Goal: Find specific page/section: Find specific page/section

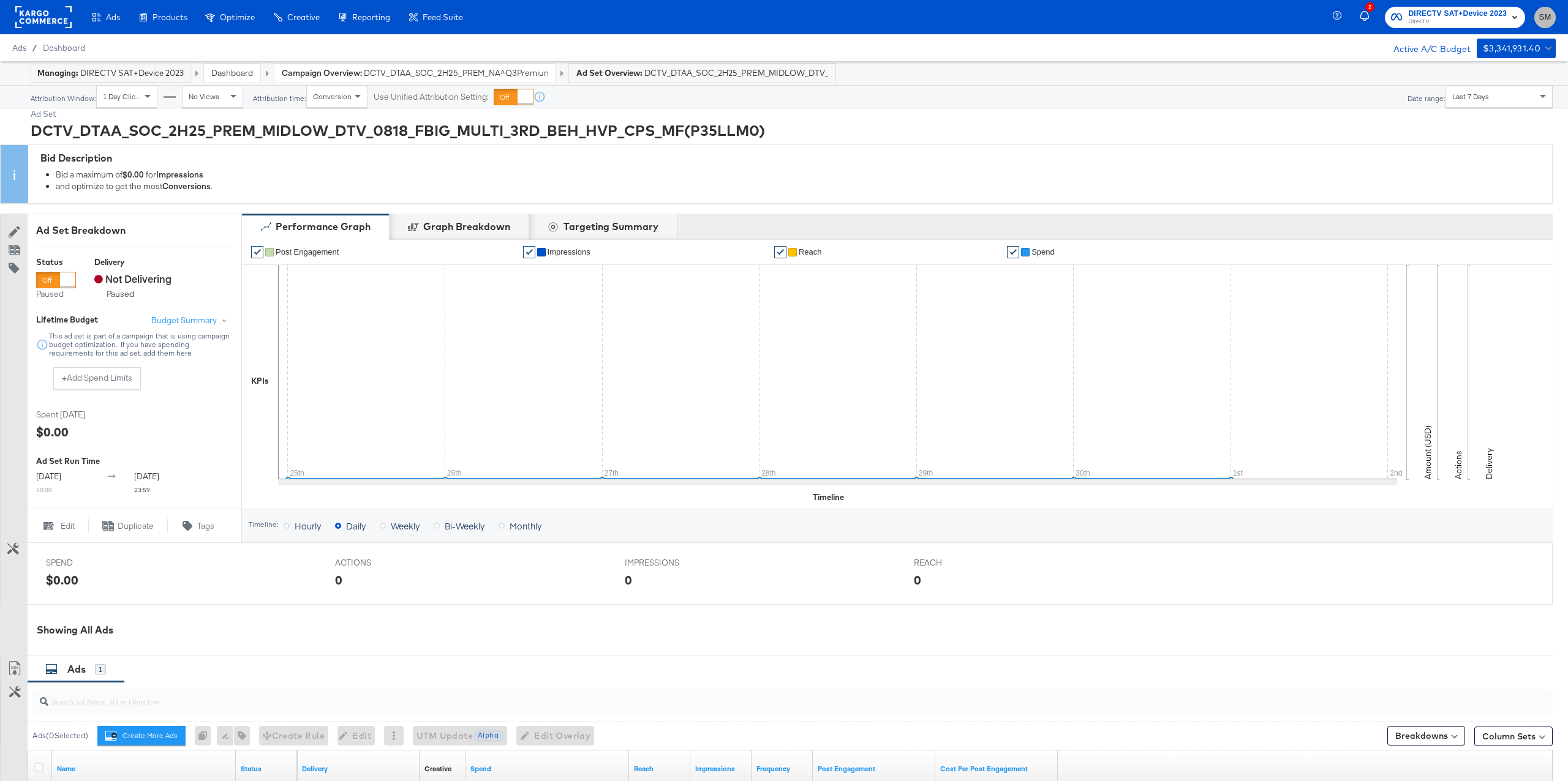
click at [1542, 16] on span "SM" at bounding box center [1545, 17] width 12 height 14
click at [1496, 116] on link "Internal Dashboard" at bounding box center [1478, 123] width 92 height 22
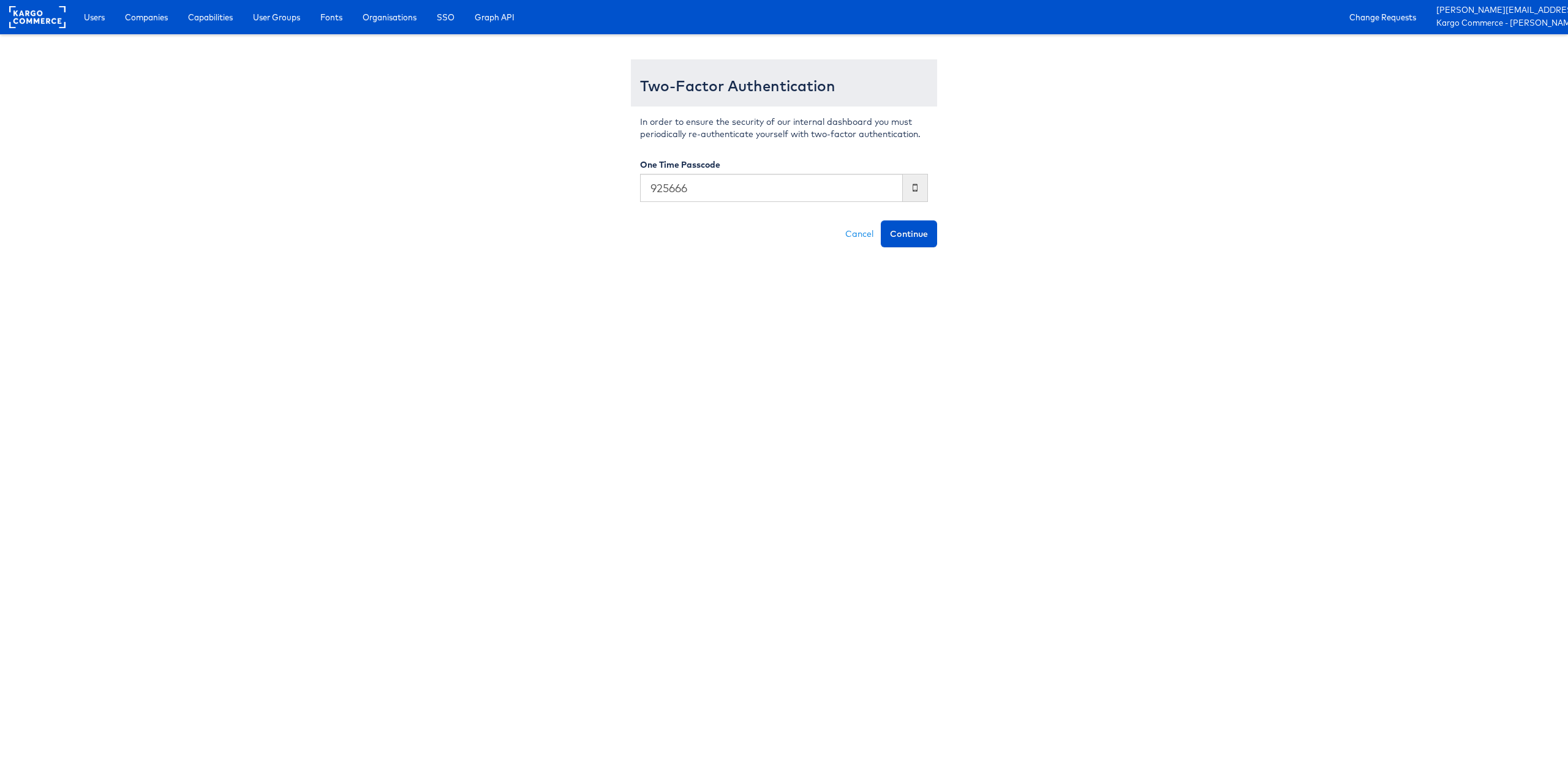
type input "925666"
click at [881, 220] on button "Continue" at bounding box center [909, 234] width 56 height 27
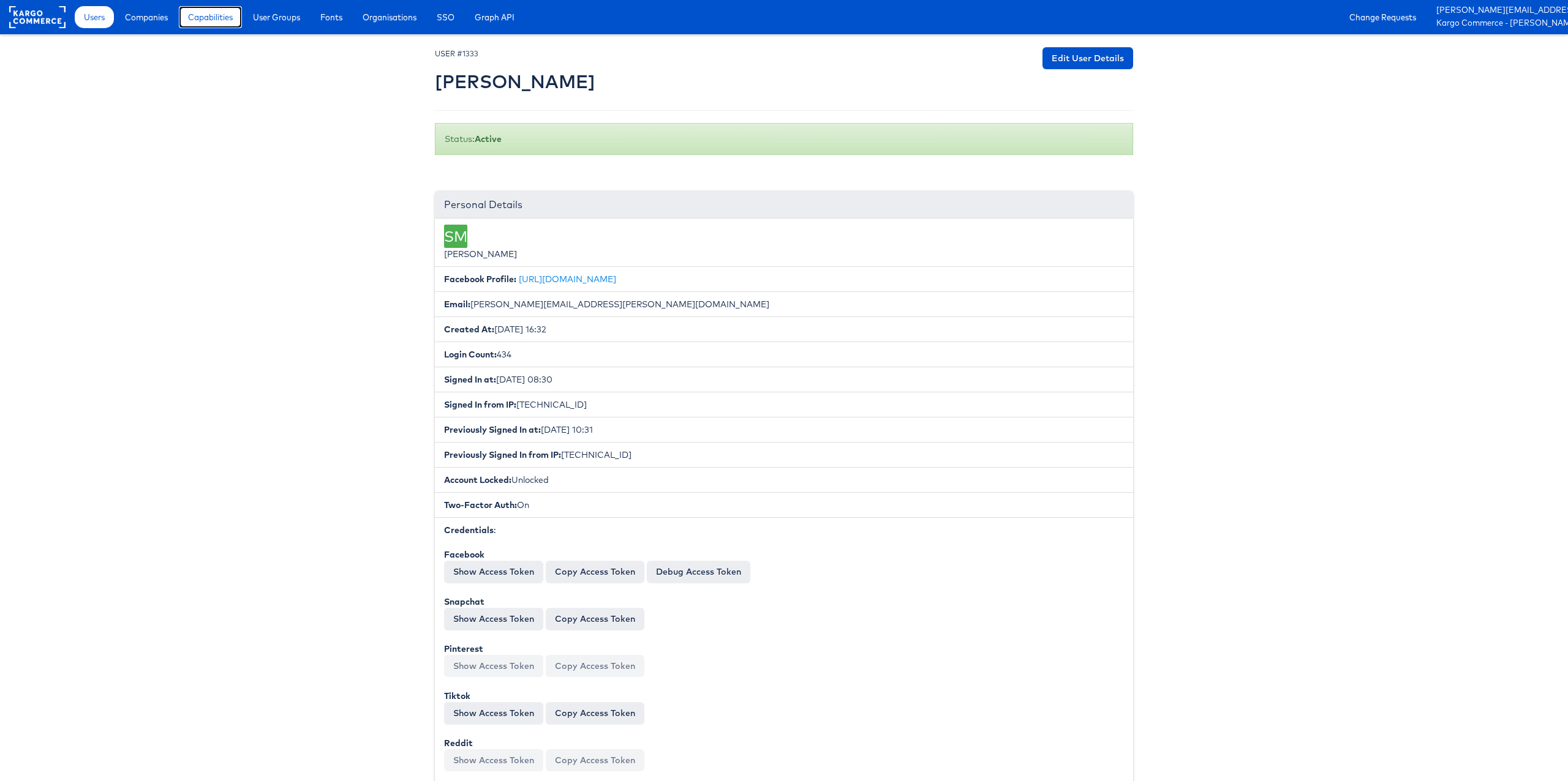
click at [223, 17] on span "Capabilities" at bounding box center [211, 17] width 45 height 12
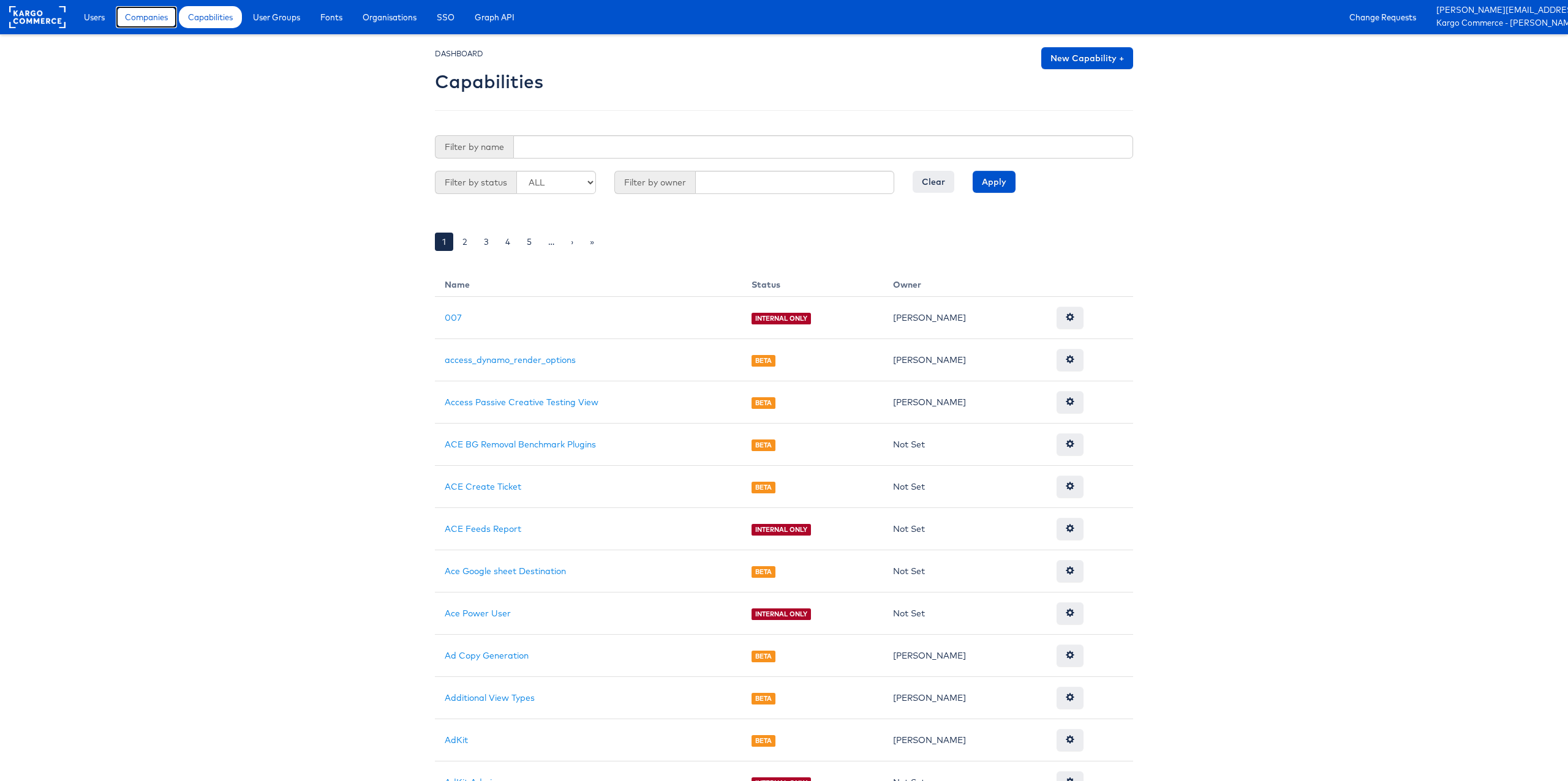
click at [159, 14] on span "Companies" at bounding box center [146, 17] width 43 height 12
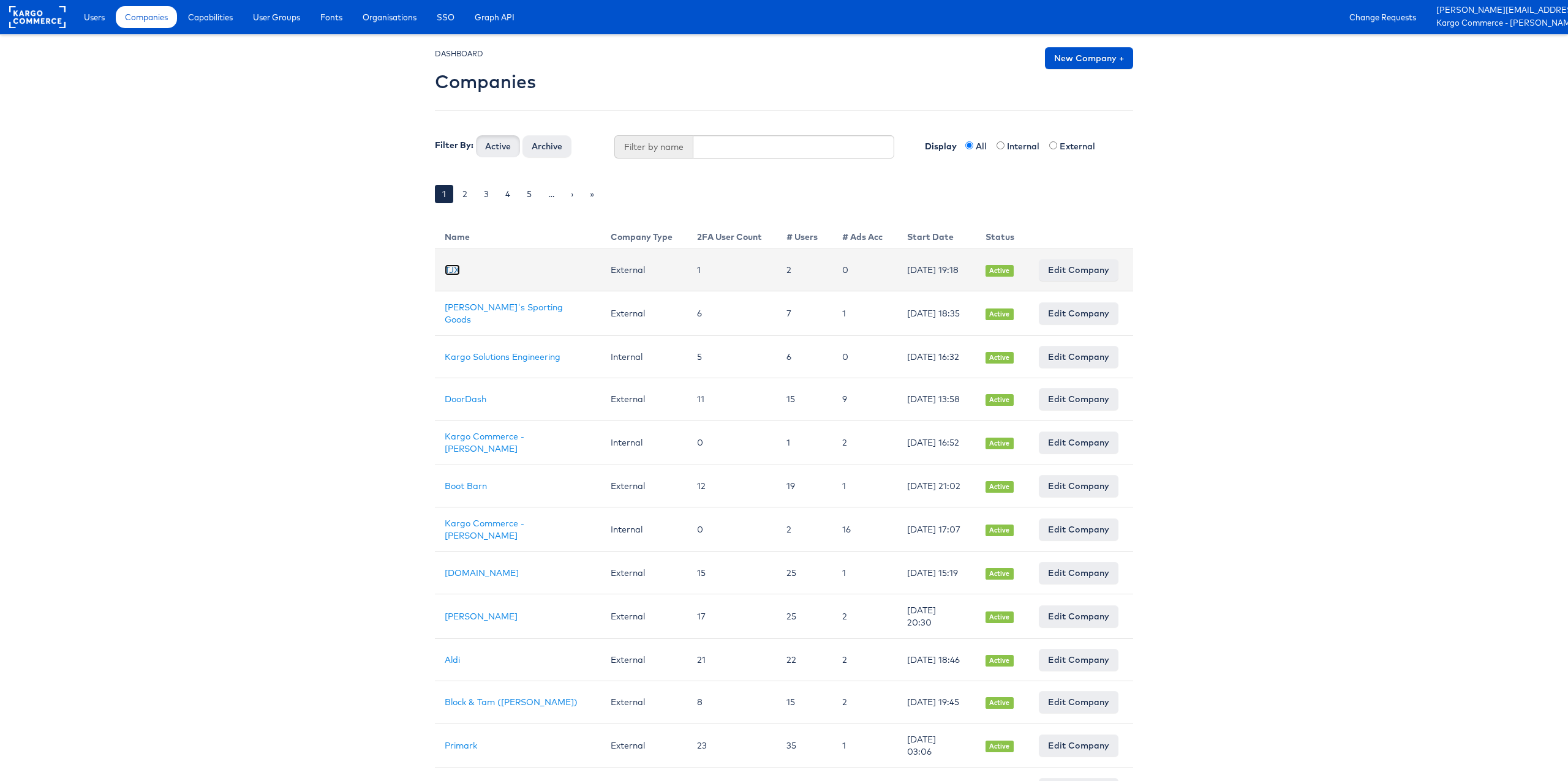
click at [455, 269] on link "TJX" at bounding box center [452, 269] width 16 height 11
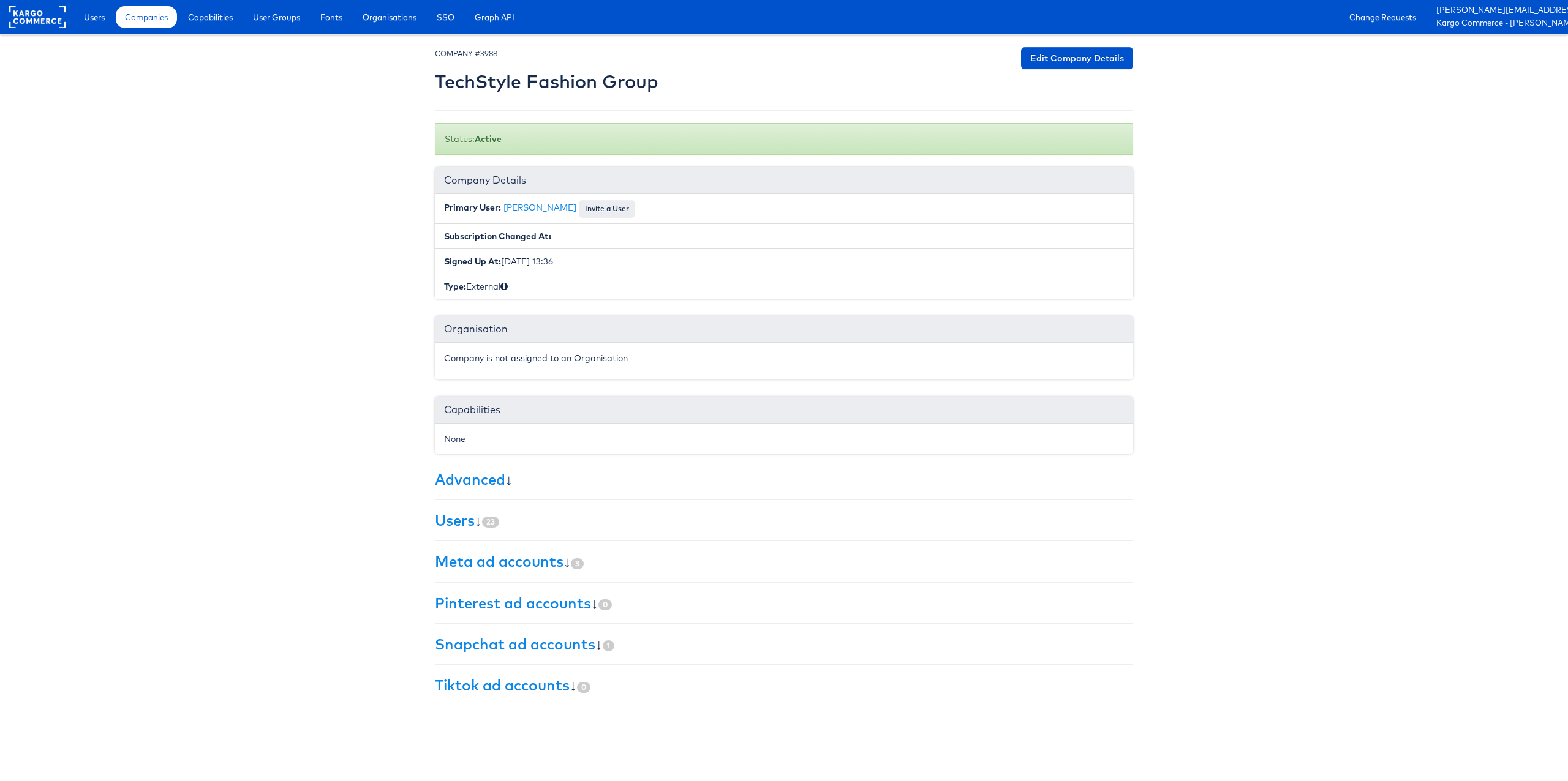
click at [476, 83] on h2 "TechStyle Fashion Group" at bounding box center [547, 82] width 224 height 20
click at [482, 84] on h2 "TechStyle Fashion Group" at bounding box center [547, 82] width 224 height 20
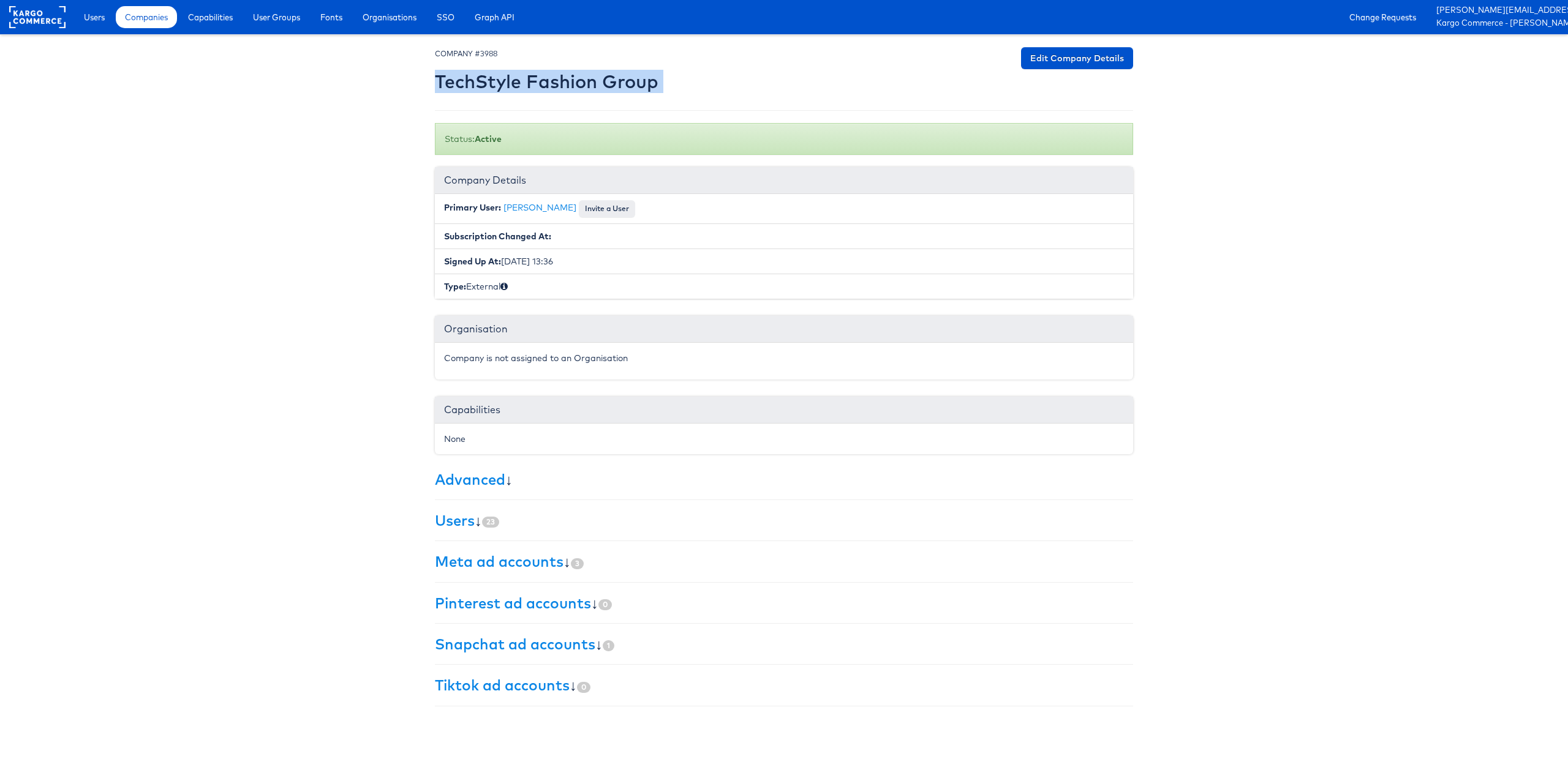
click at [482, 84] on h2 "TechStyle Fashion Group" at bounding box center [547, 82] width 224 height 20
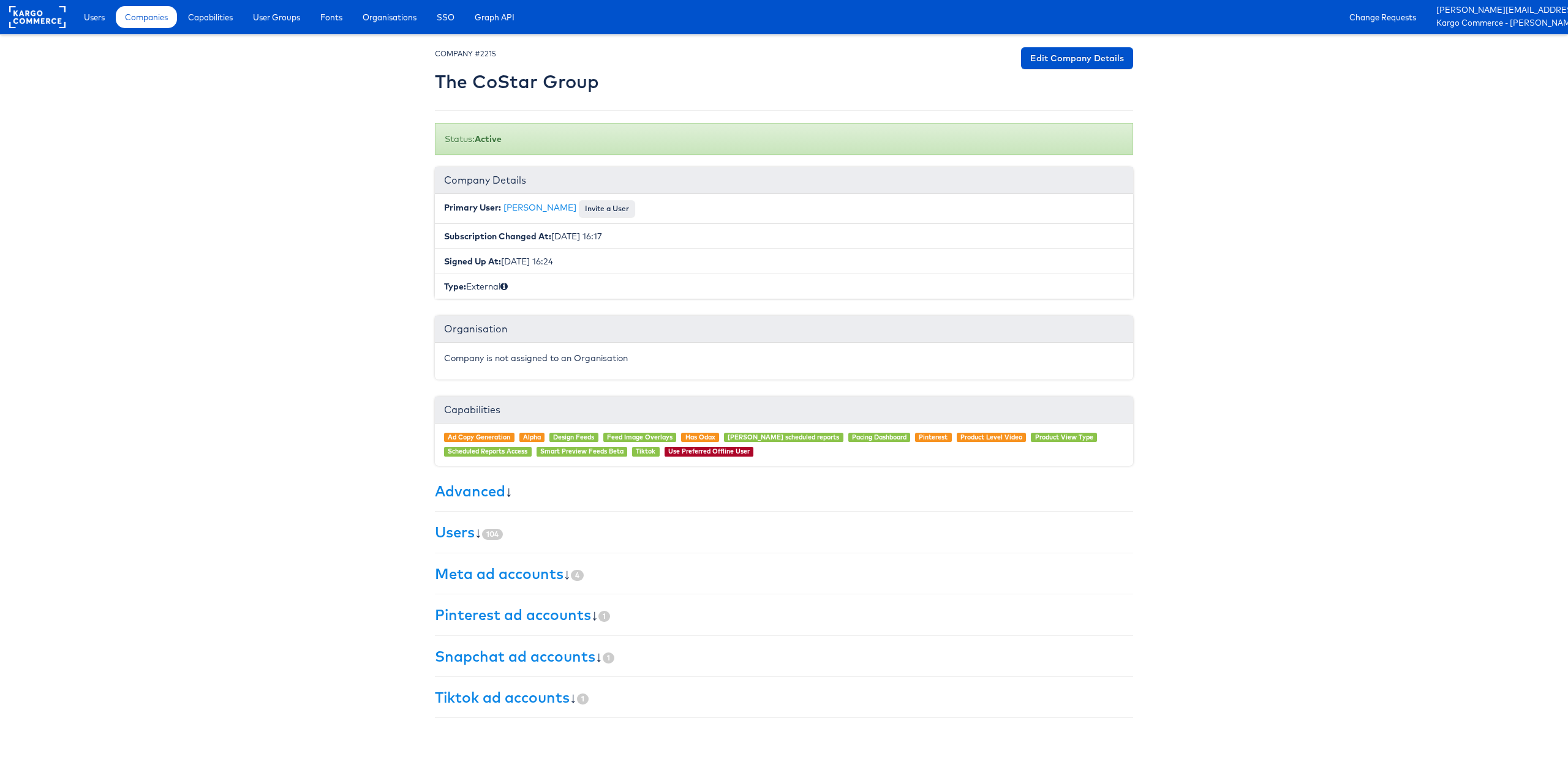
click at [512, 85] on h2 "The CoStar Group" at bounding box center [517, 82] width 164 height 20
copy div "The CoStar Group Edit Company Details"
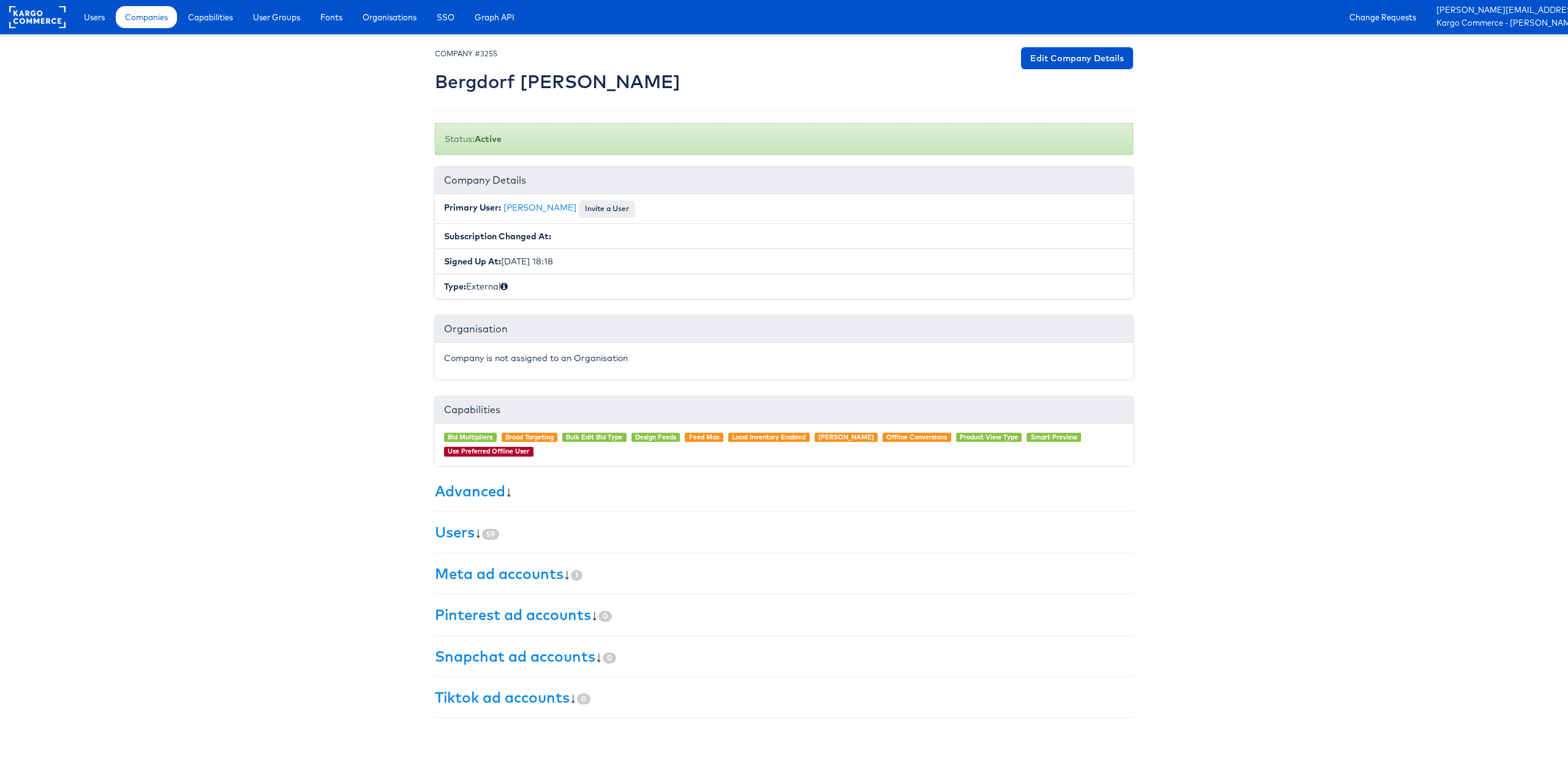
click at [465, 86] on h2 "Bergdorf Goodman" at bounding box center [557, 82] width 245 height 20
copy div "Bergdorf Goodman Edit Company Details"
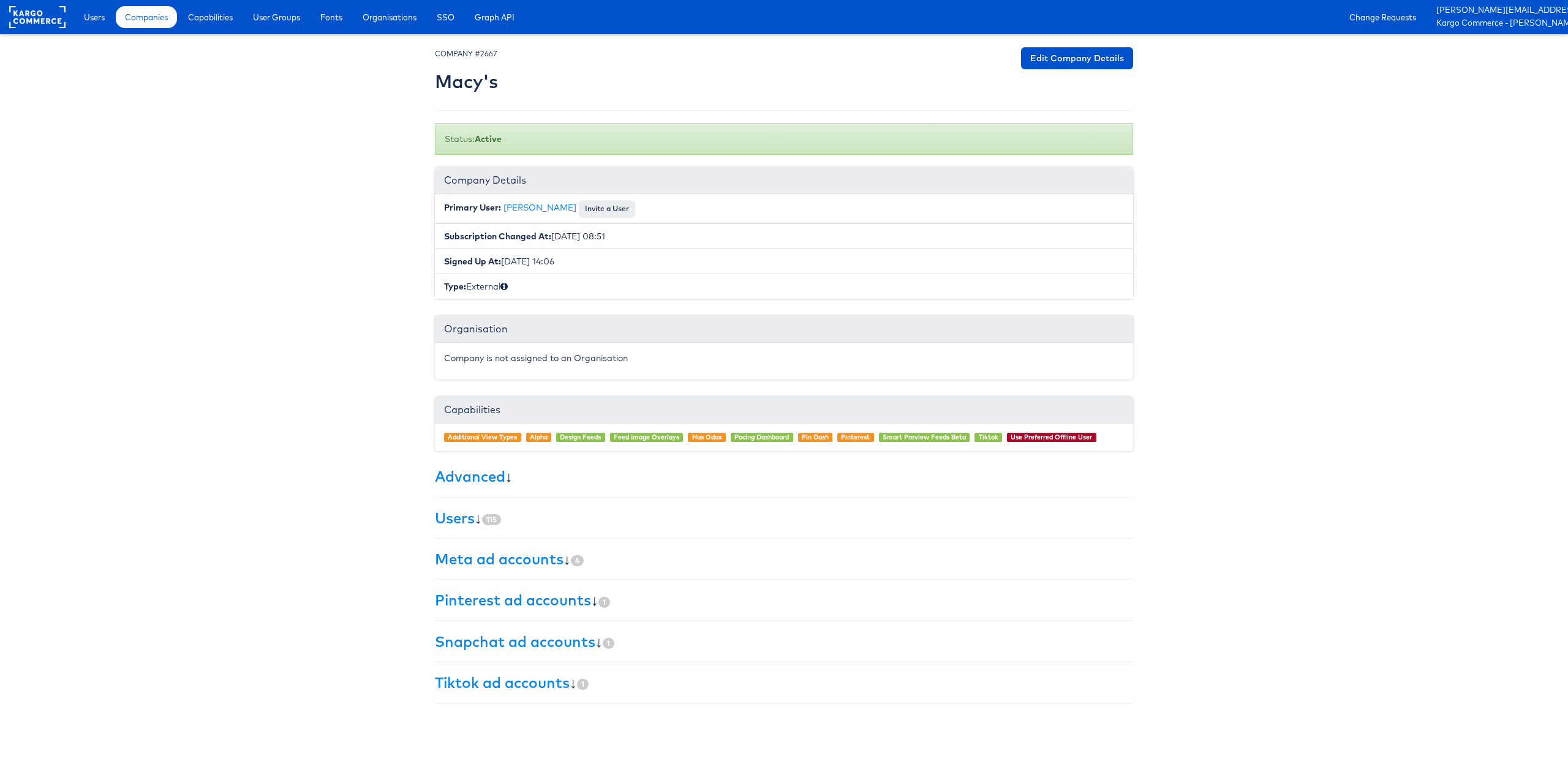
click at [448, 84] on h2 "Macy's" at bounding box center [467, 82] width 63 height 20
copy div "Macy's Edit Company Details"
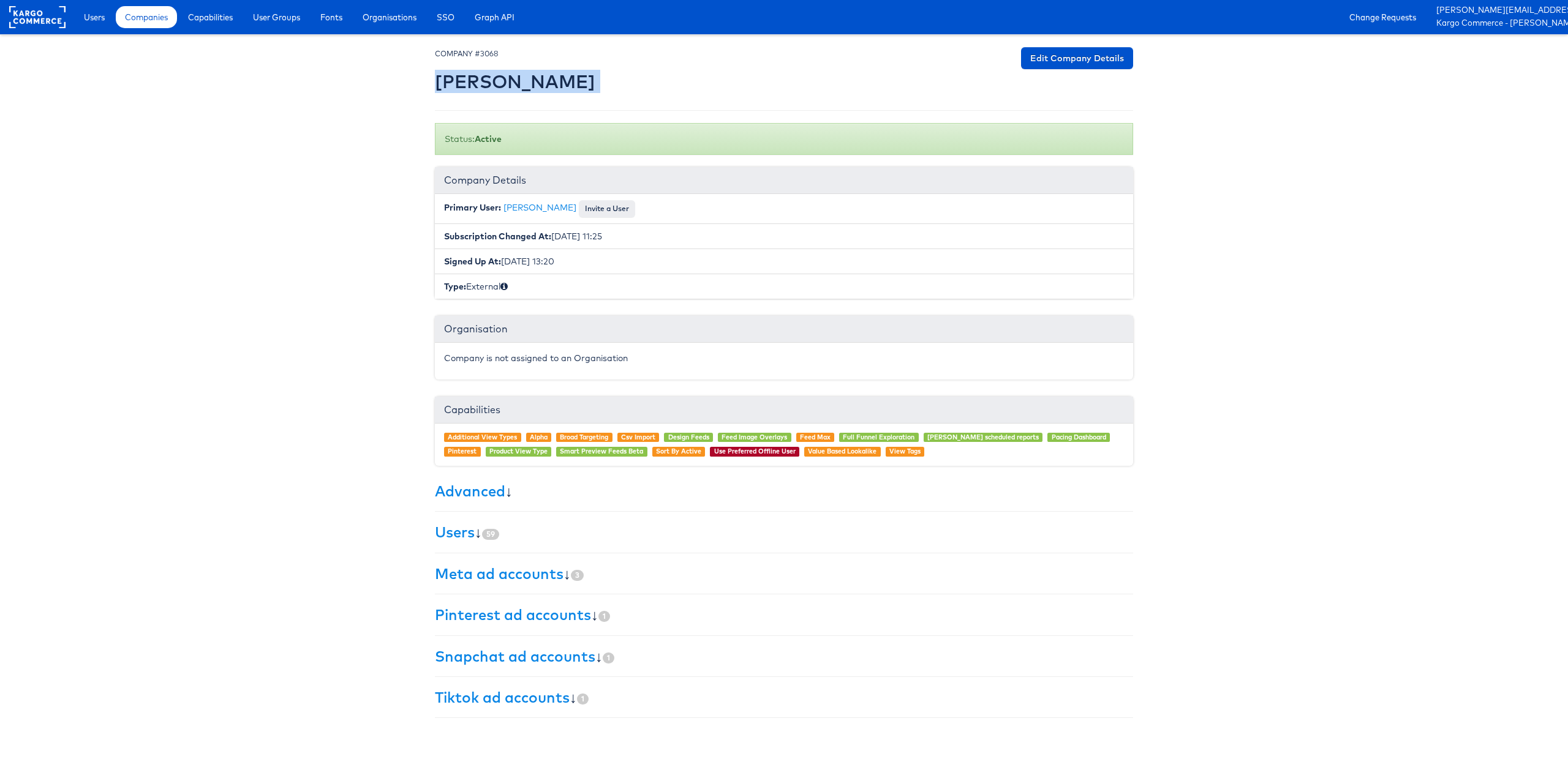
drag, startPoint x: 437, startPoint y: 80, endPoint x: 535, endPoint y: 83, distance: 98.0
click at [535, 83] on div "COMPANY #3068 [PERSON_NAME] Edit Company Details" at bounding box center [784, 73] width 699 height 51
copy div "[PERSON_NAME] Edit Company Details"
